Goal: Task Accomplishment & Management: Manage account settings

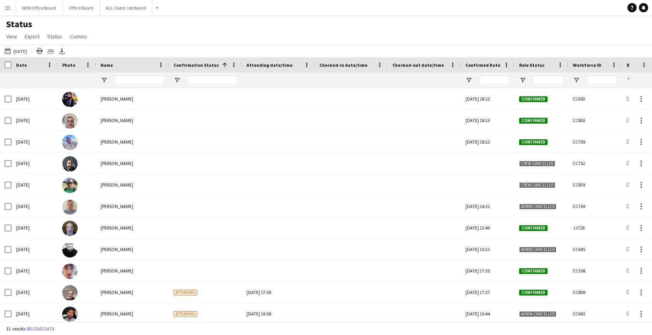
scroll to position [230, 0]
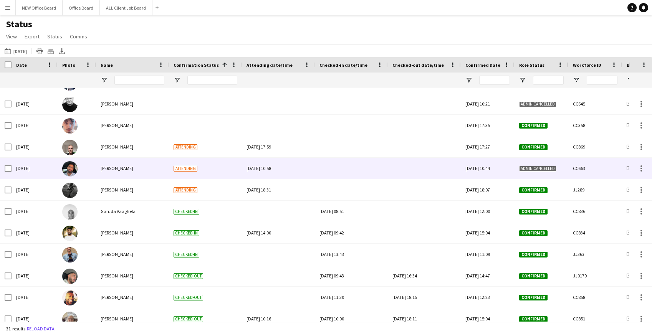
scroll to position [147, 0]
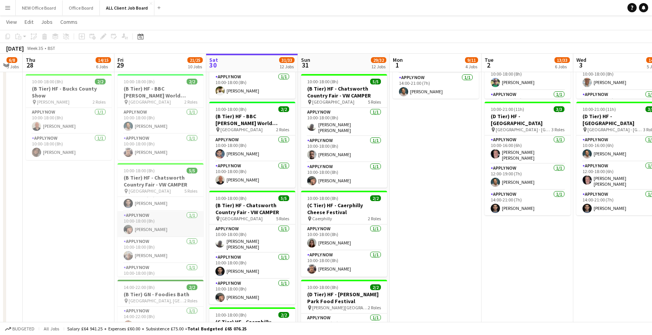
scroll to position [40, 0]
